Goal: Find specific page/section: Find specific page/section

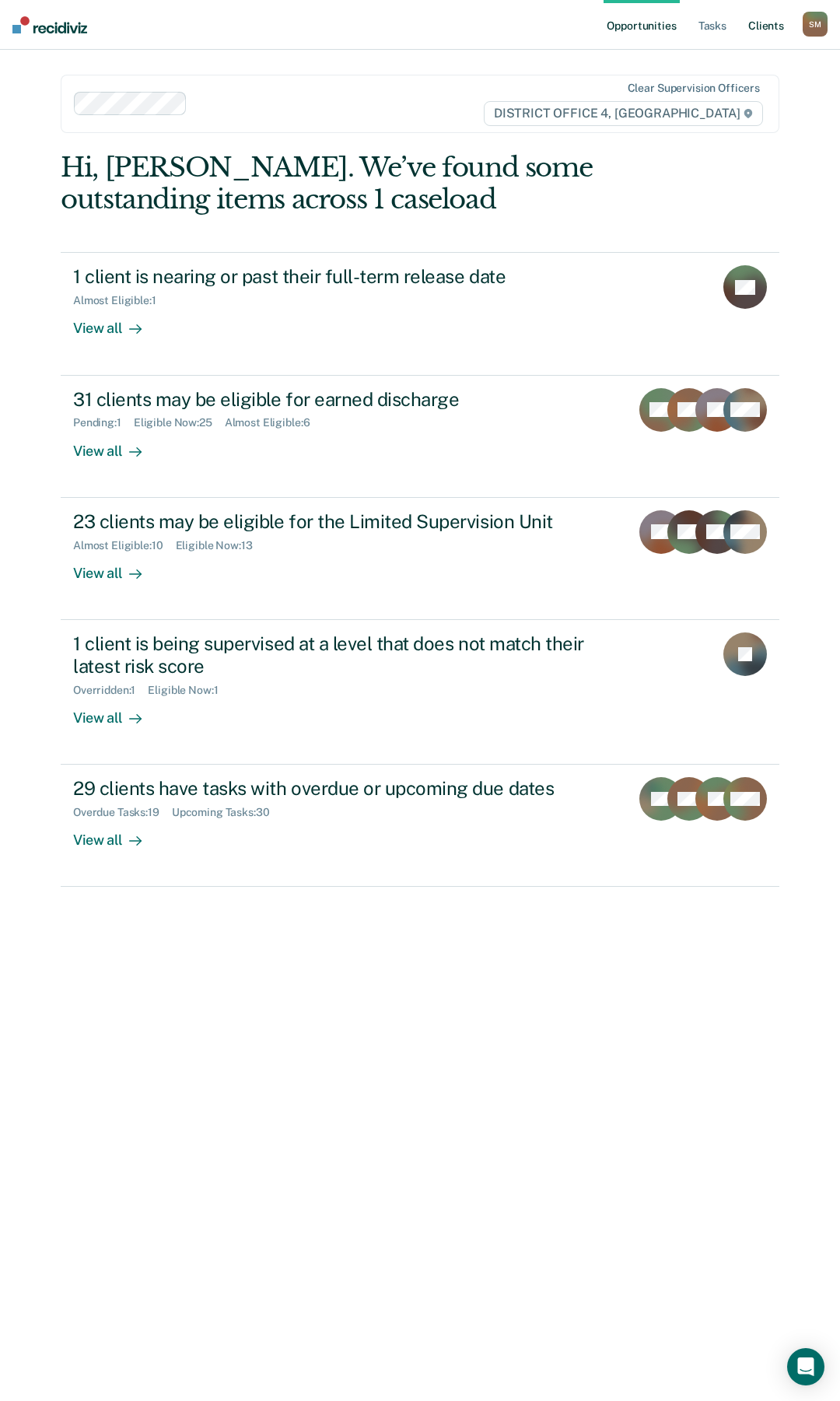
click at [761, 21] on link "Client s" at bounding box center [766, 24] width 42 height 50
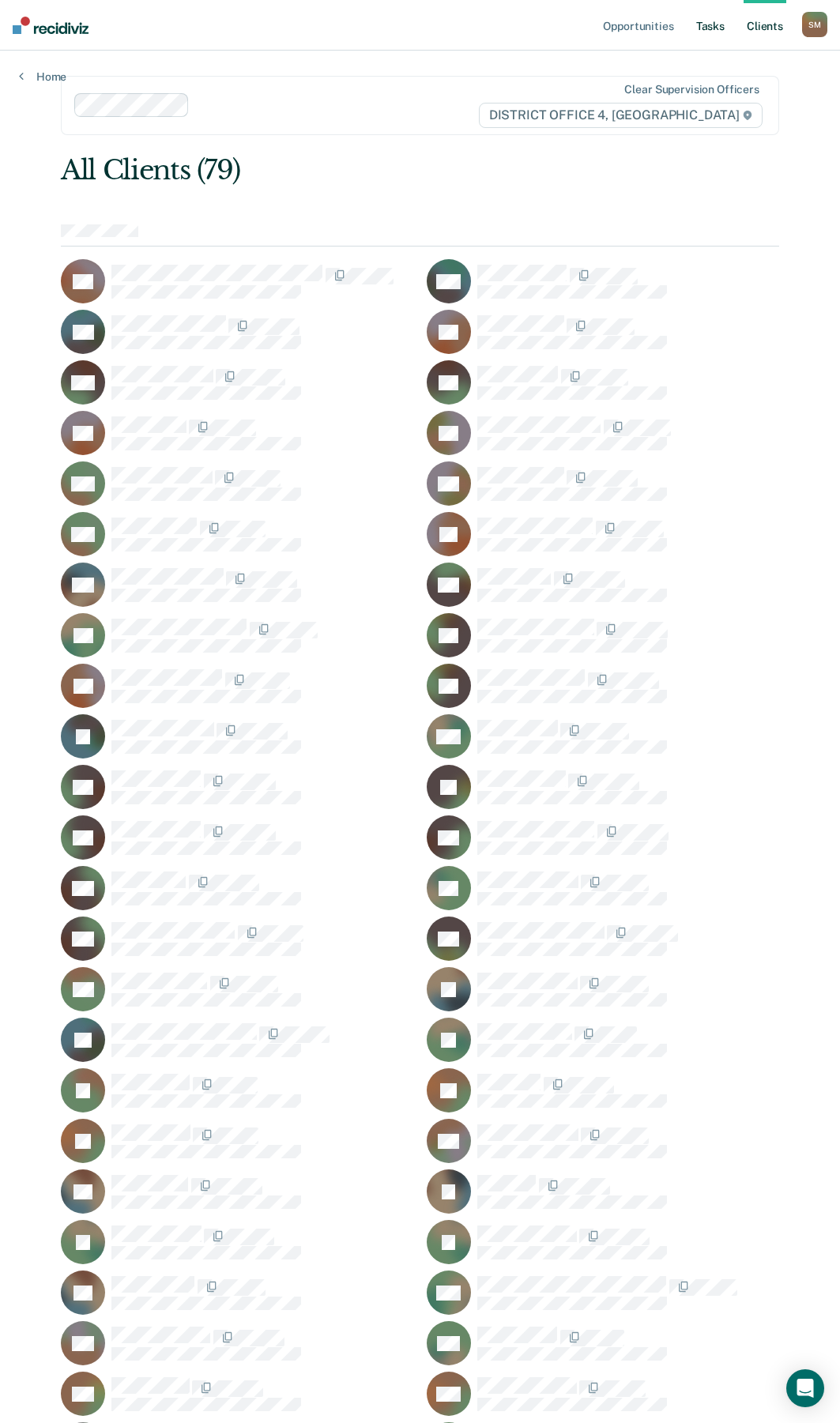
click at [704, 28] on link "Tasks" at bounding box center [710, 25] width 35 height 50
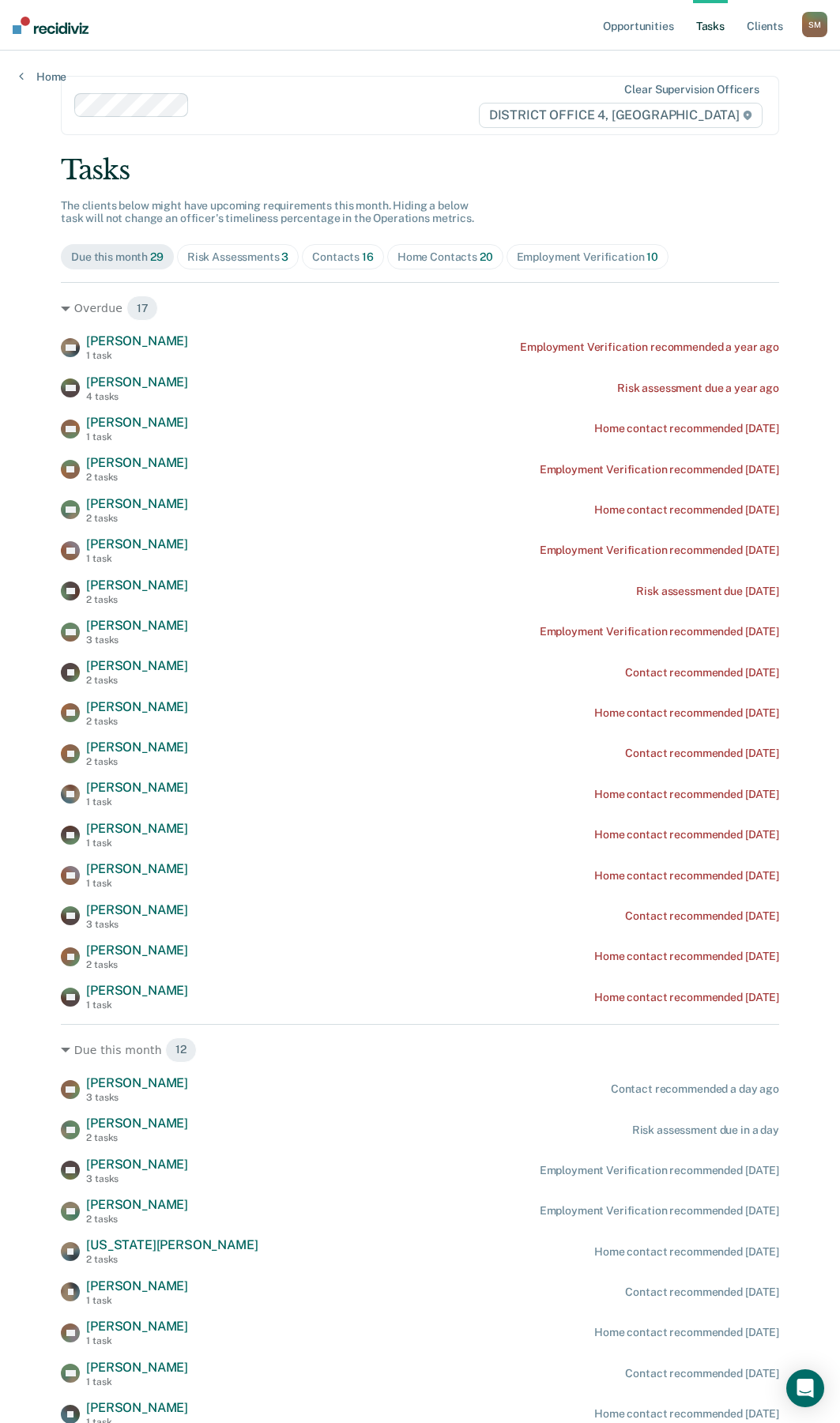
click at [338, 262] on div "Contacts 16" at bounding box center [343, 258] width 61 height 14
